Goal: Task Accomplishment & Management: Manage account settings

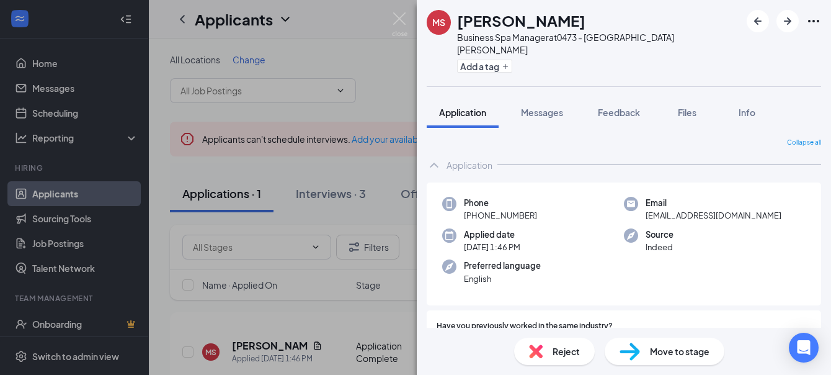
click at [308, 143] on div "[PERSON_NAME] Business Spa Manager at [STREET_ADDRESS][PERSON_NAME] Add a tag A…" at bounding box center [415, 187] width 831 height 375
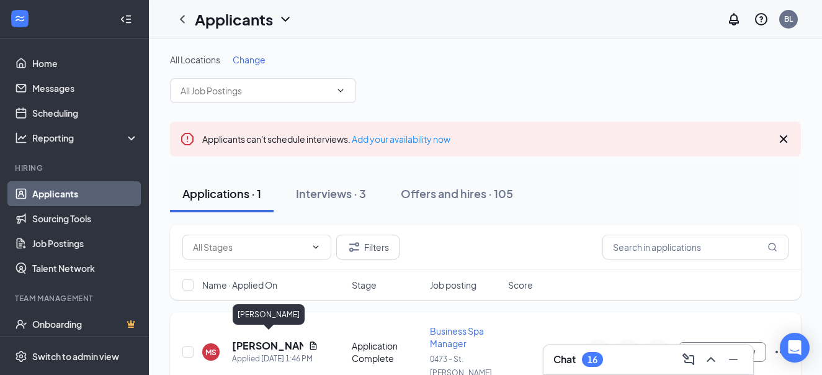
scroll to position [49, 0]
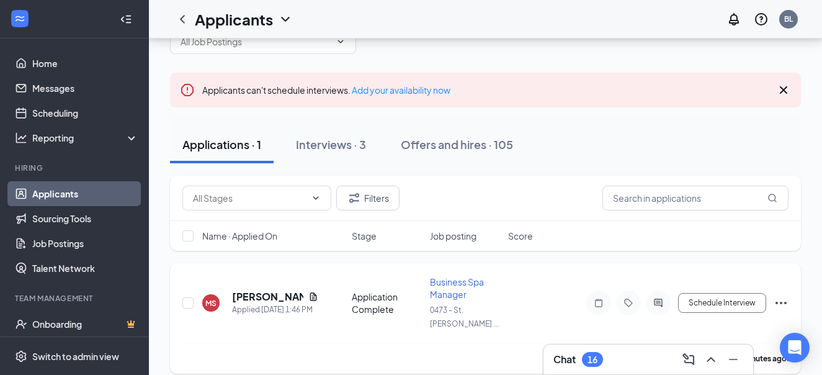
click at [443, 289] on span "Business Spa Manager" at bounding box center [457, 288] width 54 height 24
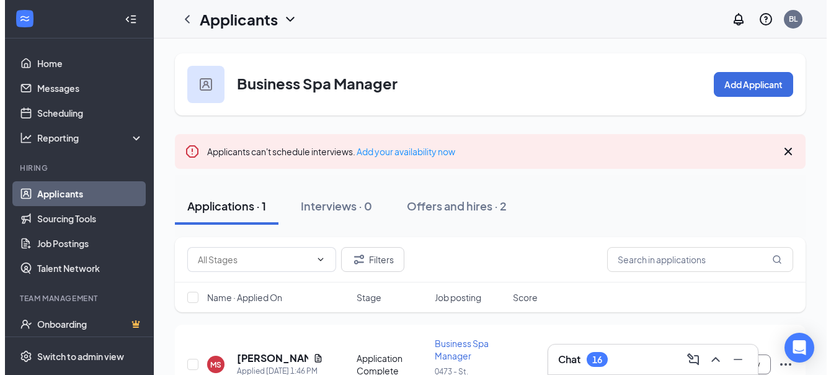
scroll to position [61, 0]
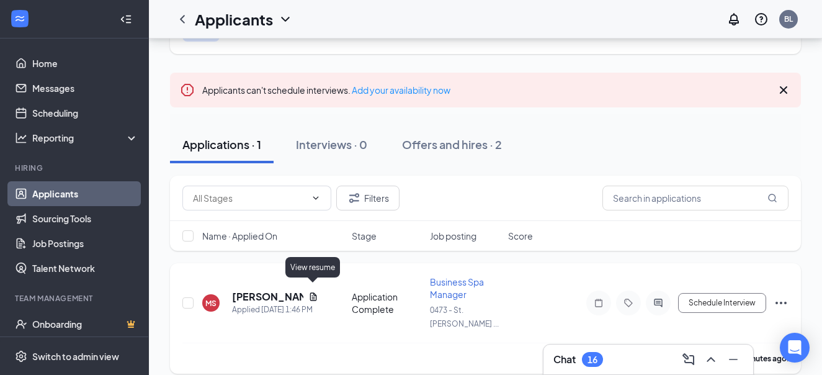
click at [313, 291] on icon "Document" at bounding box center [313, 296] width 10 height 10
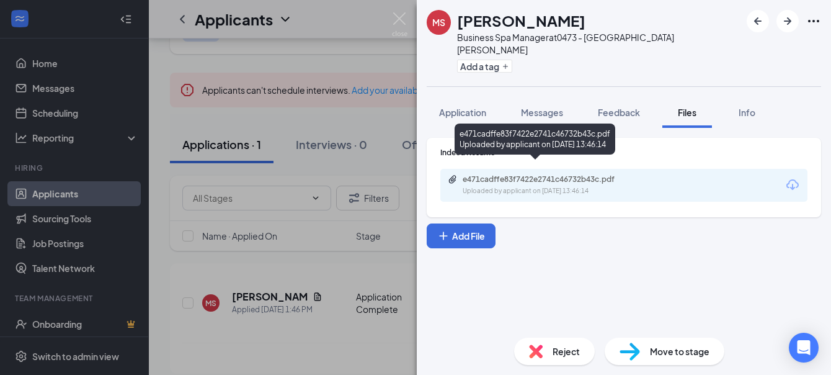
click at [563, 186] on div "Uploaded by applicant on [DATE] 13:46:14" at bounding box center [556, 191] width 186 height 10
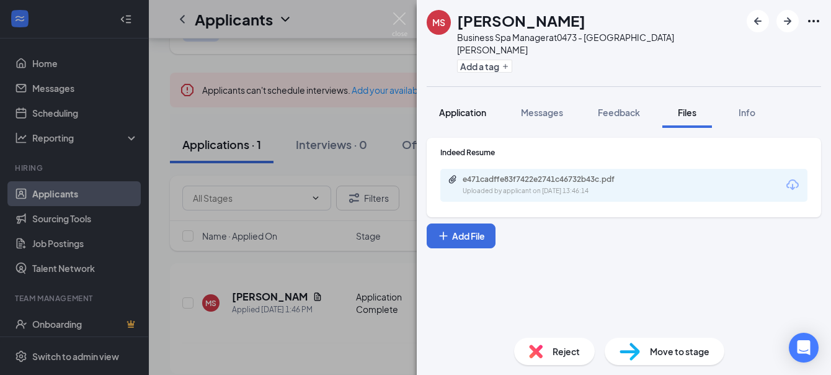
click at [460, 107] on span "Application" at bounding box center [462, 112] width 47 height 11
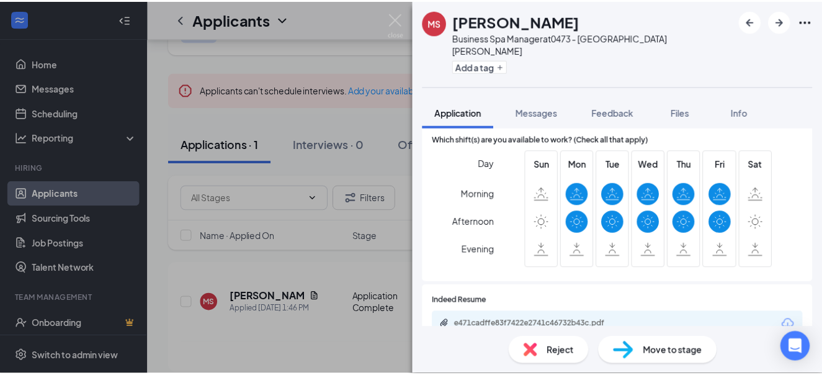
scroll to position [465, 0]
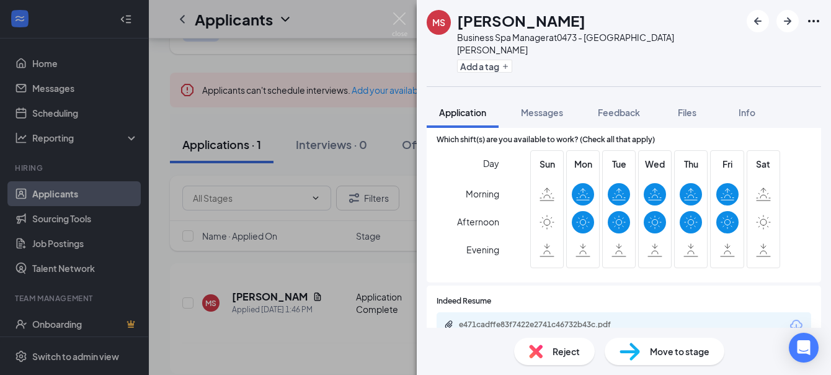
click at [296, 117] on div "[PERSON_NAME] Business Spa Manager at [STREET_ADDRESS][PERSON_NAME] Add a tag A…" at bounding box center [415, 187] width 831 height 375
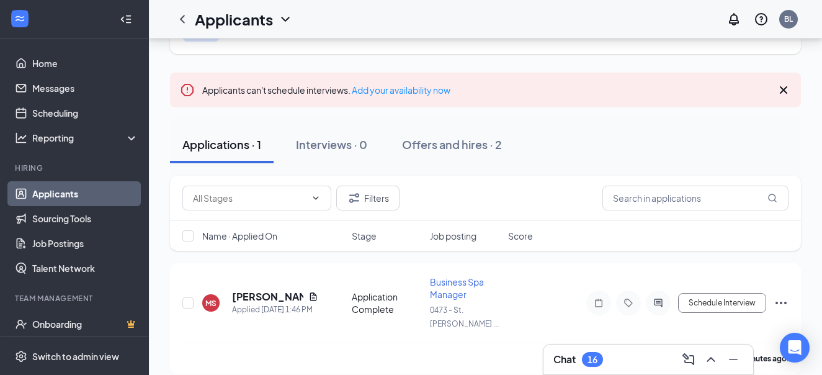
click at [783, 92] on icon "Cross" at bounding box center [783, 89] width 15 height 15
